Goal: Task Accomplishment & Management: Complete application form

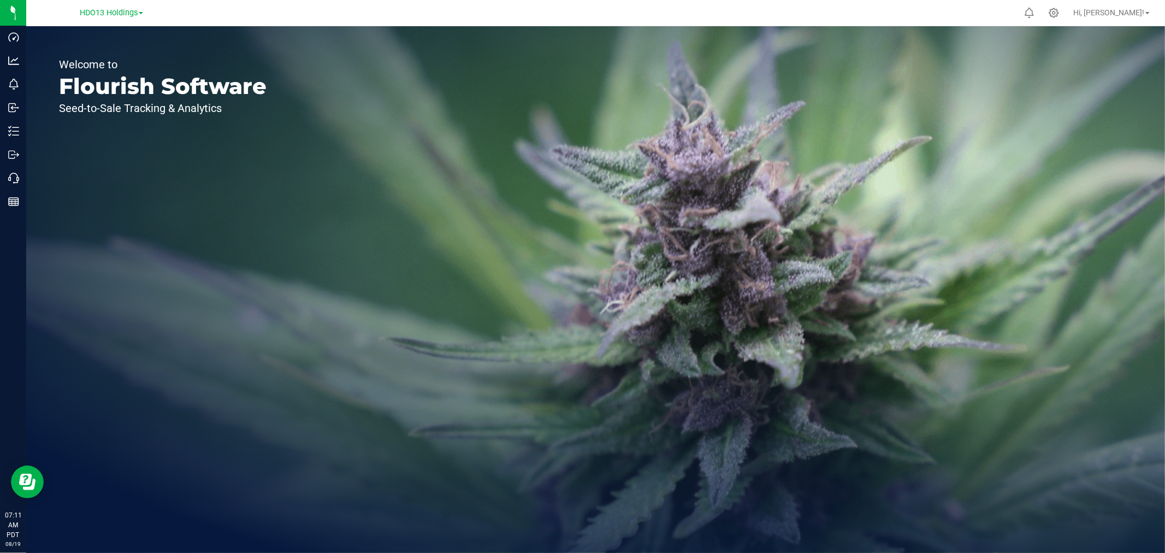
click at [1161, 319] on div "Welcome to Flourish Software Seed-to-Sale Tracking & Analytics" at bounding box center [595, 289] width 1139 height 526
click at [951, 288] on div "Welcome to Flourish Software Seed-to-Sale Tracking & Analytics" at bounding box center [595, 289] width 1139 height 526
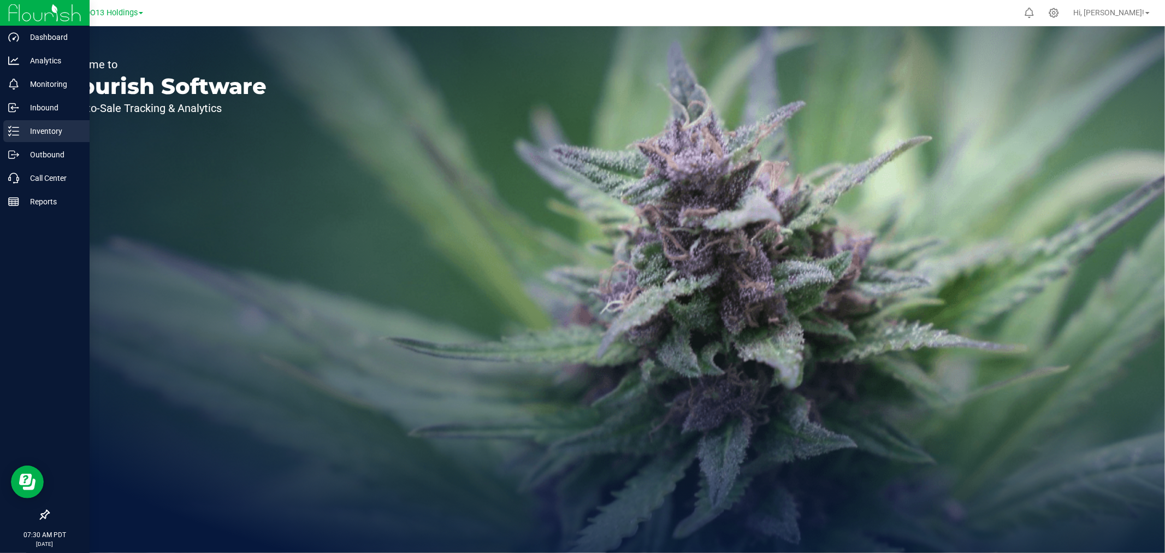
click at [28, 126] on p "Inventory" at bounding box center [52, 131] width 66 height 13
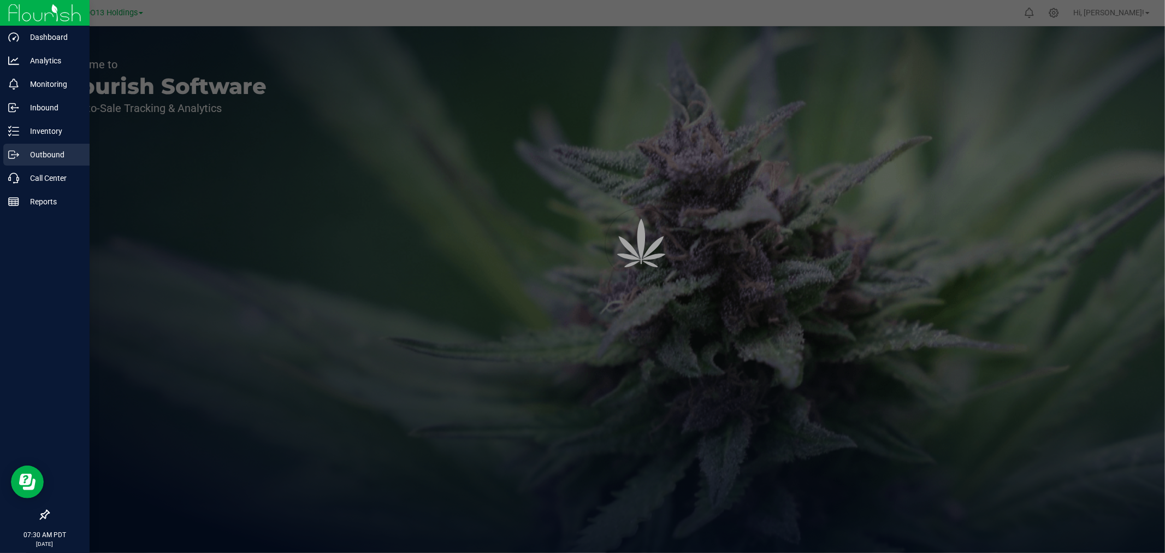
click at [44, 157] on p "Outbound" at bounding box center [52, 154] width 66 height 13
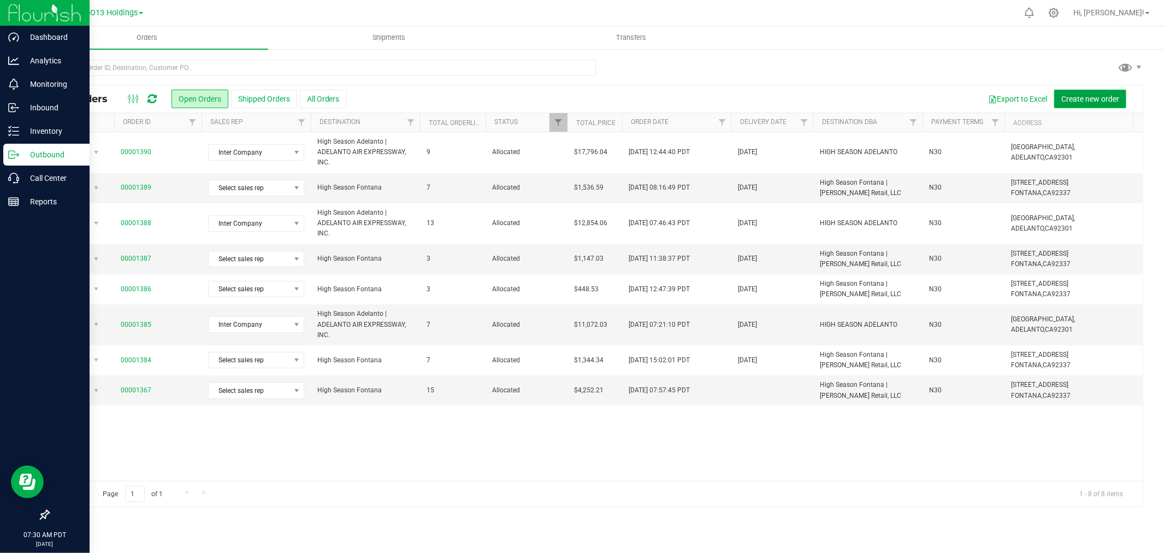
click at [1074, 102] on span "Create new order" at bounding box center [1090, 98] width 58 height 9
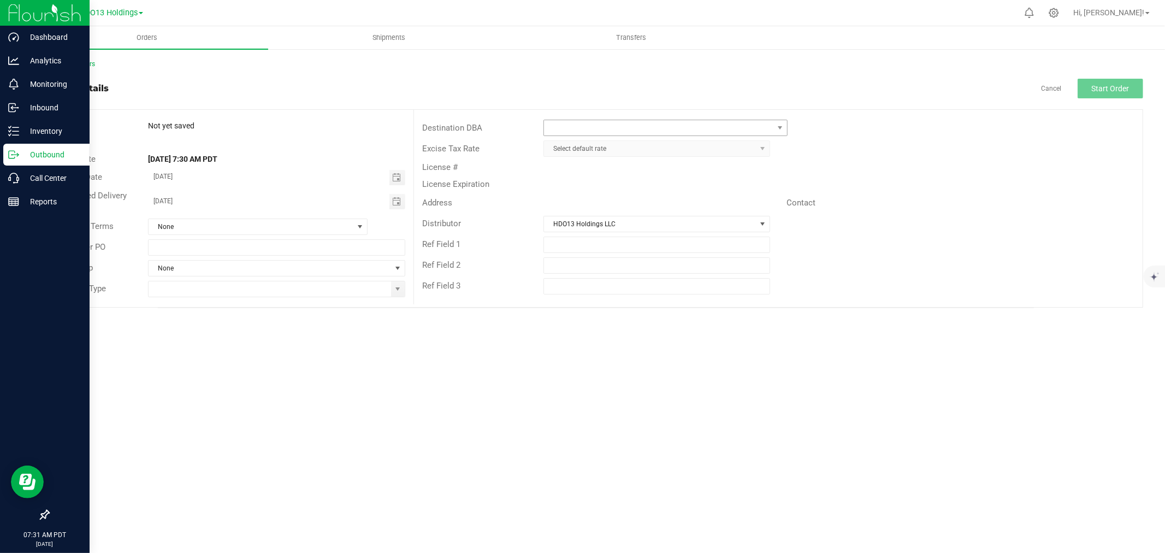
drag, startPoint x: 630, startPoint y: 114, endPoint x: 625, endPoint y: 121, distance: 9.1
click at [630, 114] on div "Destination DBA Excise Tax Rate Select default rate License # License Expiratio…" at bounding box center [777, 207] width 729 height 194
click at [625, 121] on span at bounding box center [658, 127] width 229 height 15
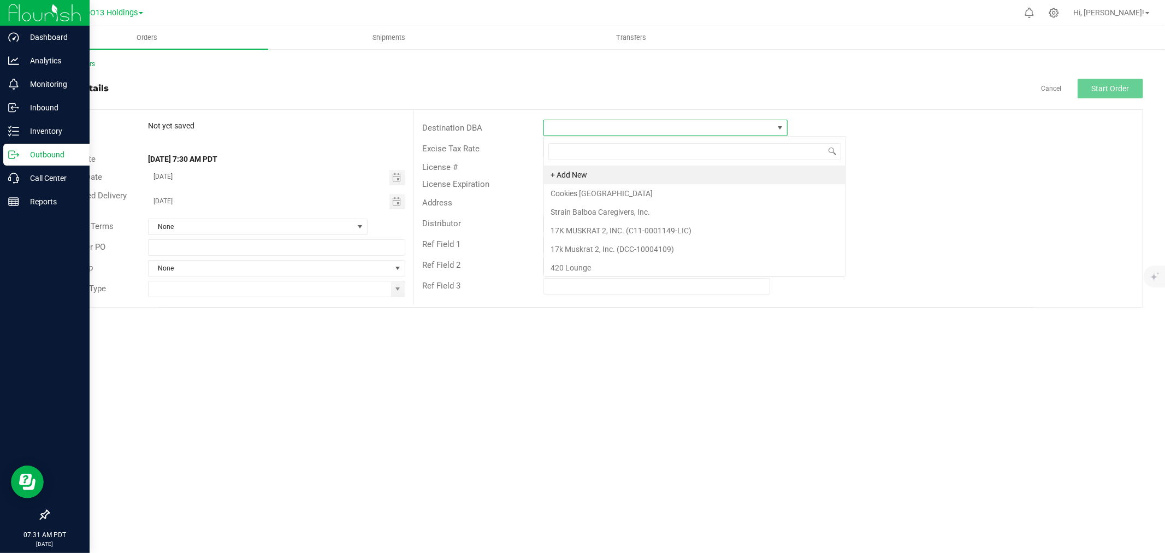
scroll to position [16, 244]
type input "FONT"
click at [732, 171] on li "High Season Fontana | [PERSON_NAME] Retail, LLC" at bounding box center [665, 174] width 243 height 19
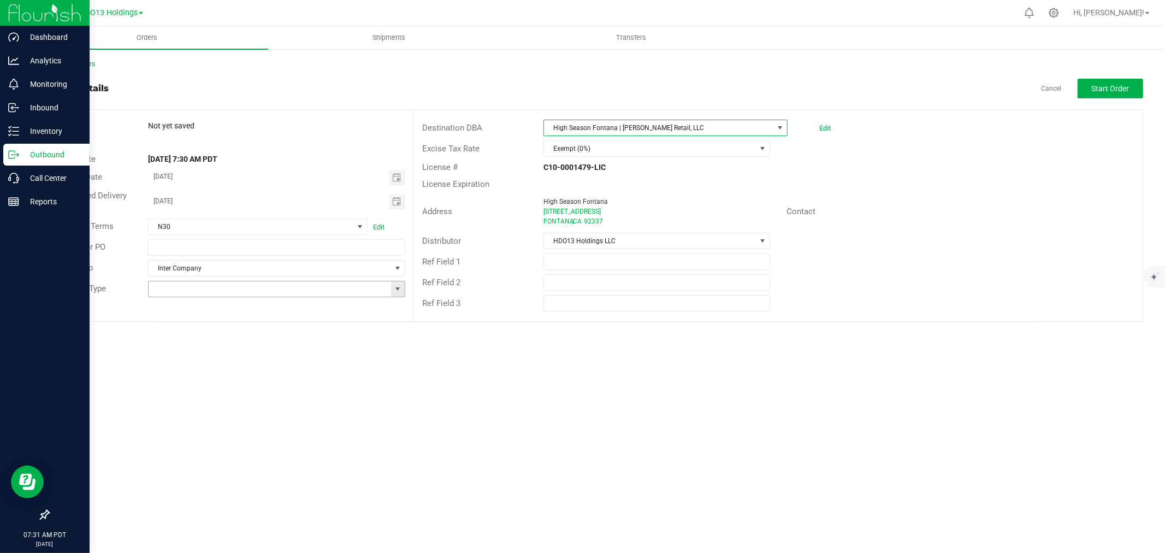
click at [393, 289] on span at bounding box center [397, 289] width 9 height 9
click at [217, 366] on li "Wholesale Manifest" at bounding box center [277, 364] width 256 height 19
type input "Wholesale Manifest"
click at [1113, 80] on button "Start Order" at bounding box center [1111, 89] width 66 height 20
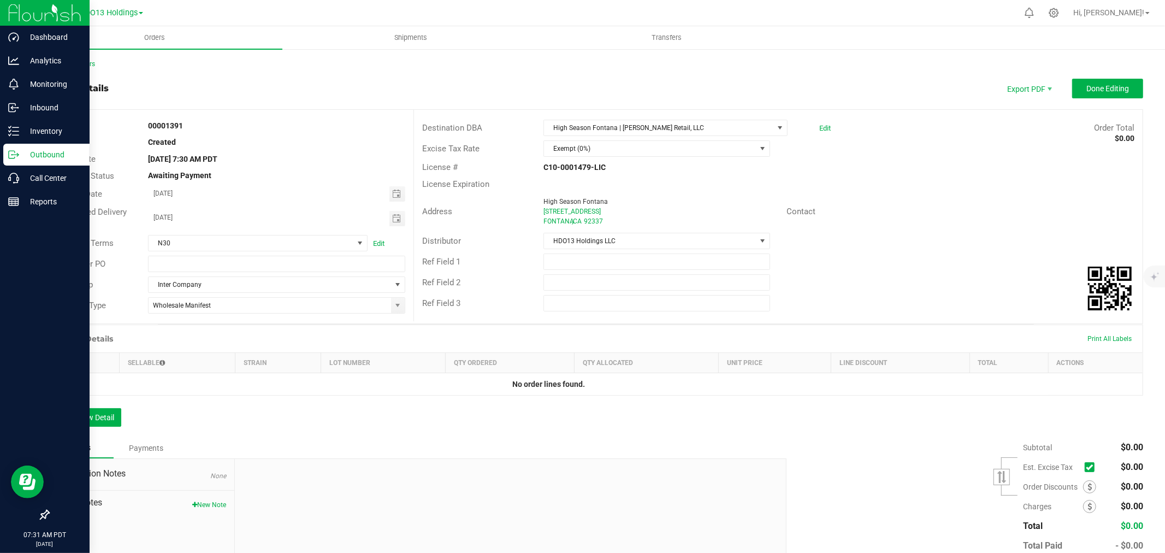
click at [211, 506] on button "New Note" at bounding box center [209, 505] width 34 height 10
click at [384, 503] on input "Note Title" at bounding box center [510, 504] width 534 height 16
type input "s"
type input "Samples"
type textarea "2"
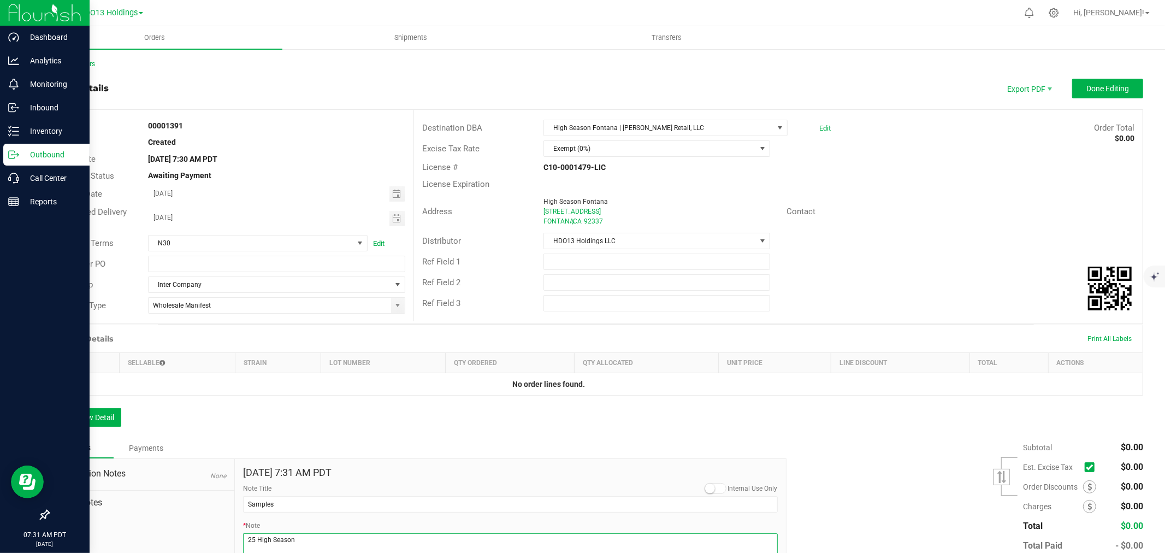
type textarea "25 High Season"
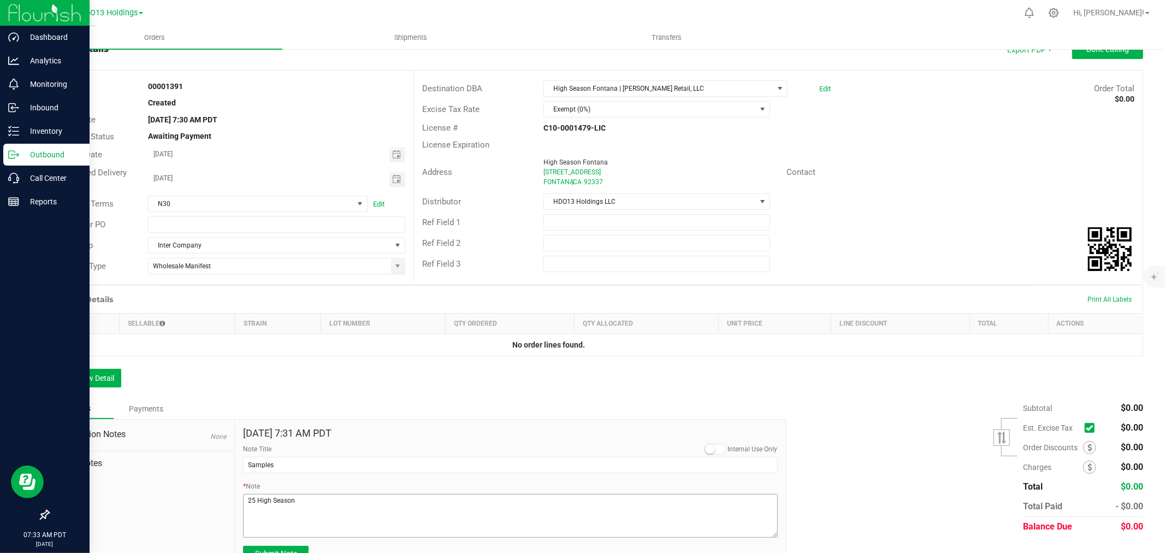
scroll to position [61, 0]
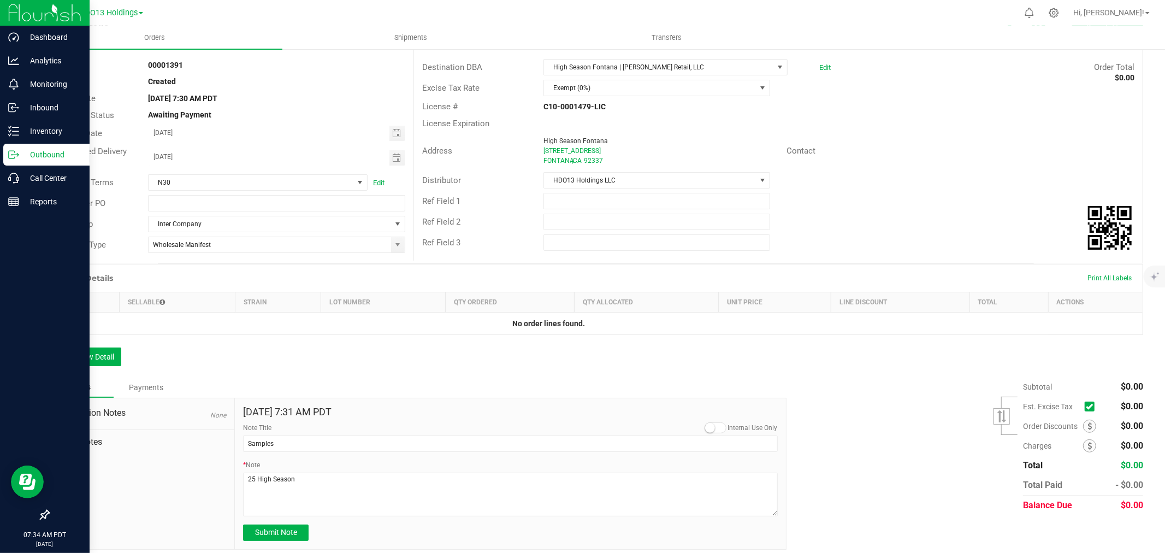
click at [215, 351] on div "Order Details Print All Labels Item Sellable Strain Lot Number Qty Ordered Qty …" at bounding box center [595, 320] width 1095 height 113
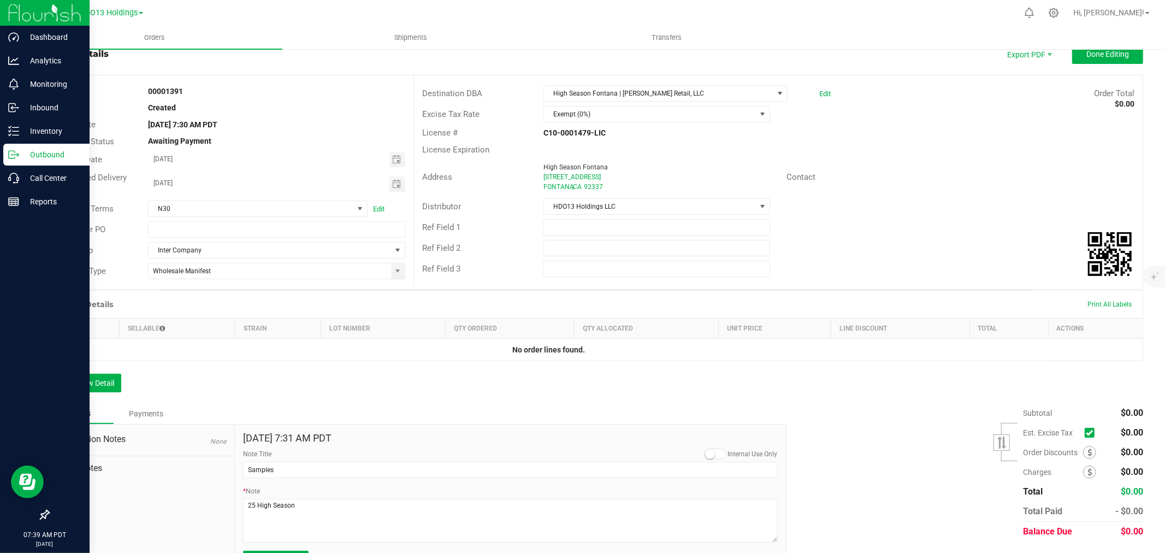
scroll to position [0, 0]
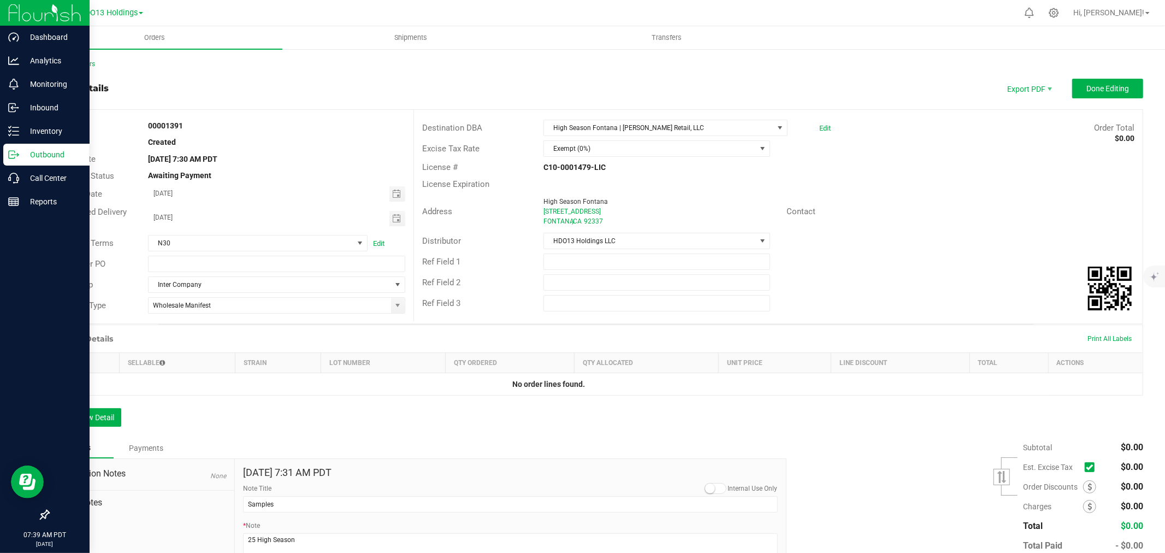
click at [117, 403] on div "Order Details Print All Labels Item Sellable Strain Lot Number Qty Ordered Qty …" at bounding box center [595, 380] width 1095 height 113
click at [85, 437] on div "Order Details Print All Labels Item Sellable Strain Lot Number Qty Ordered Qty …" at bounding box center [595, 380] width 1095 height 113
click at [74, 417] on button "Add New Detail" at bounding box center [84, 417] width 73 height 19
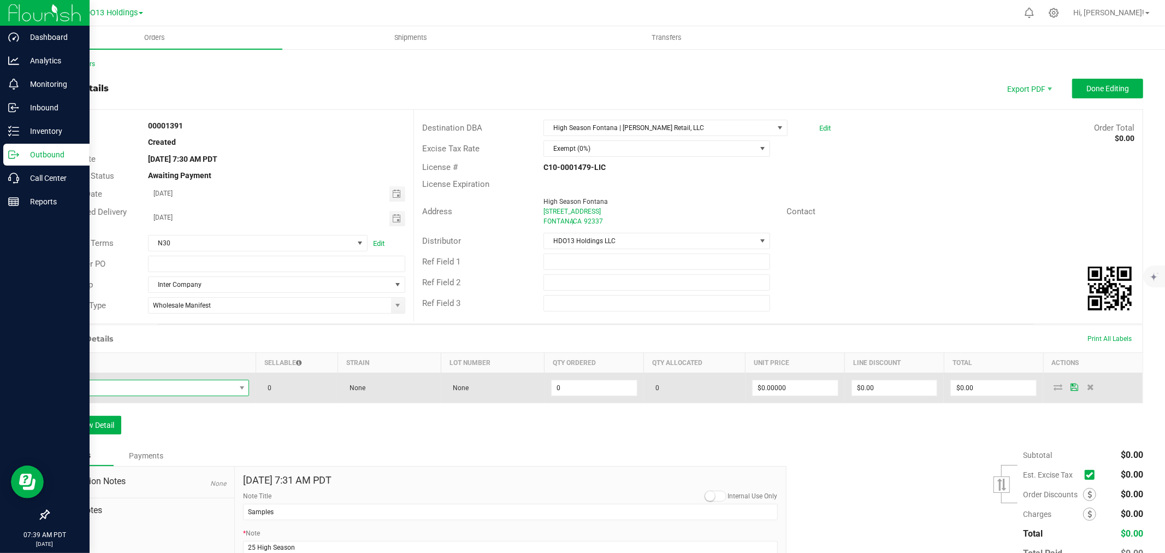
click at [103, 395] on span "NO DATA FOUND" at bounding box center [145, 387] width 179 height 15
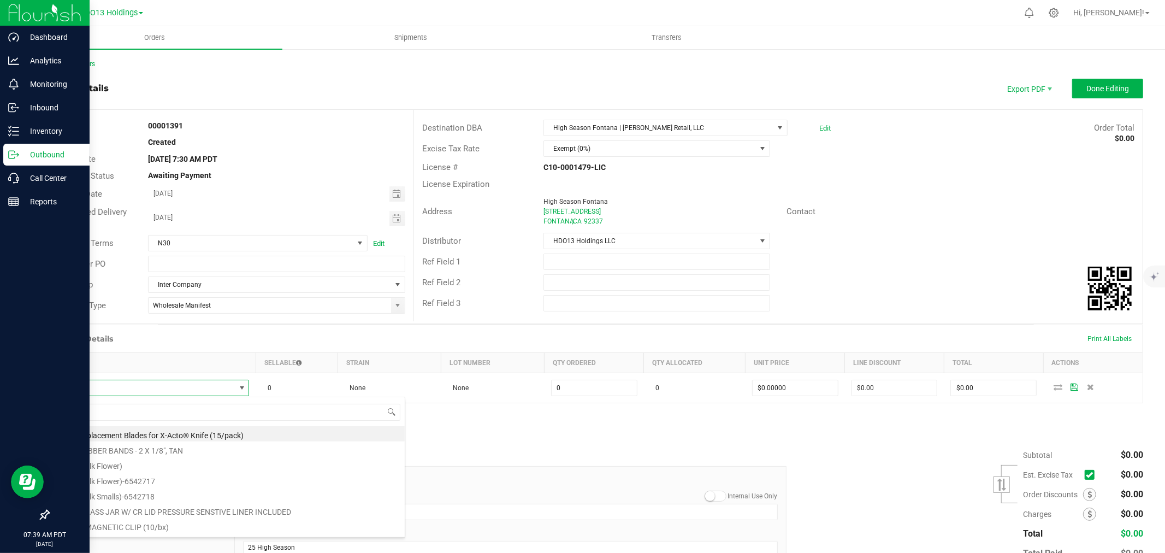
drag, startPoint x: 434, startPoint y: 429, endPoint x: 500, endPoint y: 435, distance: 66.4
click at [434, 429] on div "Order Details Print All Labels Item Sellable Strain Lot Number Qty Ordered Qty …" at bounding box center [595, 384] width 1095 height 121
